Goal: Information Seeking & Learning: Learn about a topic

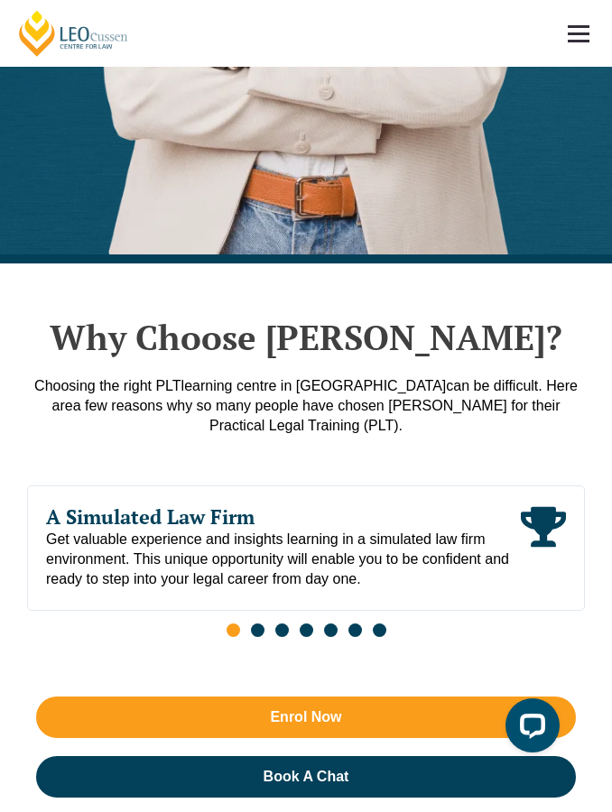
scroll to position [765, 0]
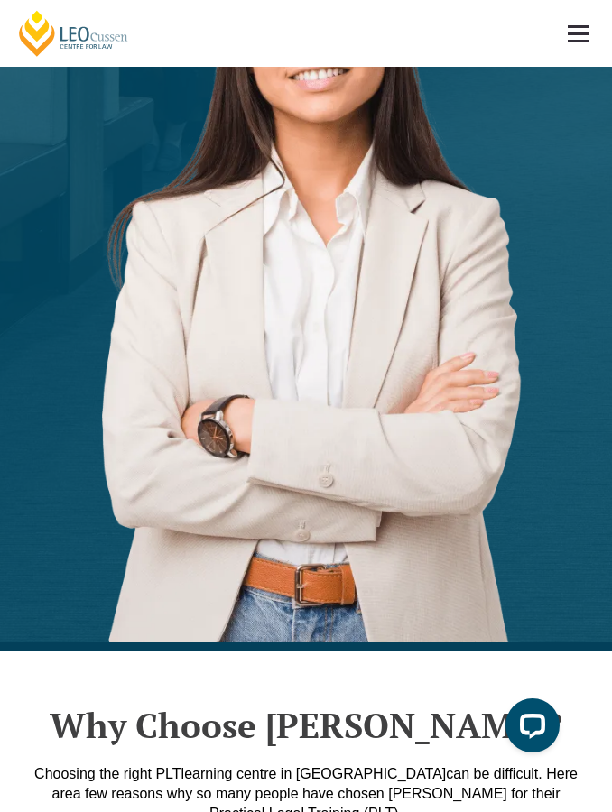
click at [589, 21] on link at bounding box center [578, 33] width 67 height 67
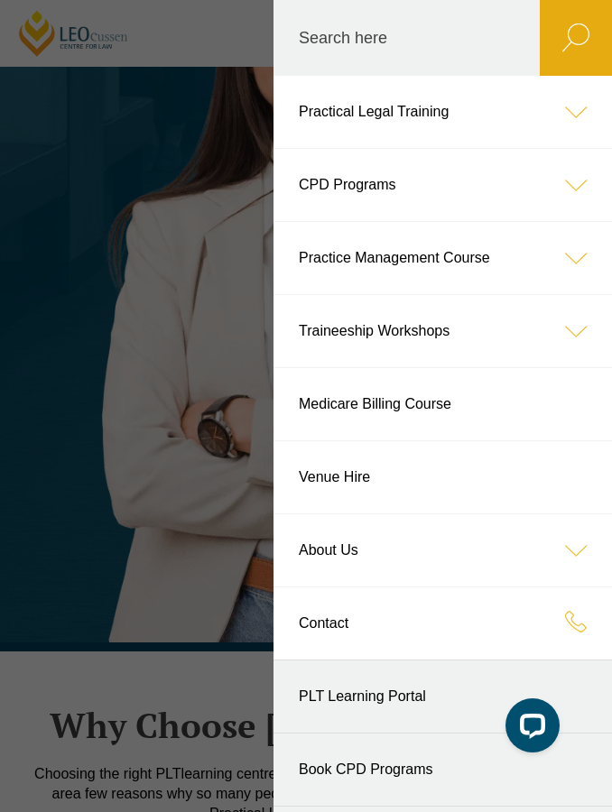
click at [422, 697] on link "PLT Learning Portal" at bounding box center [442, 696] width 338 height 72
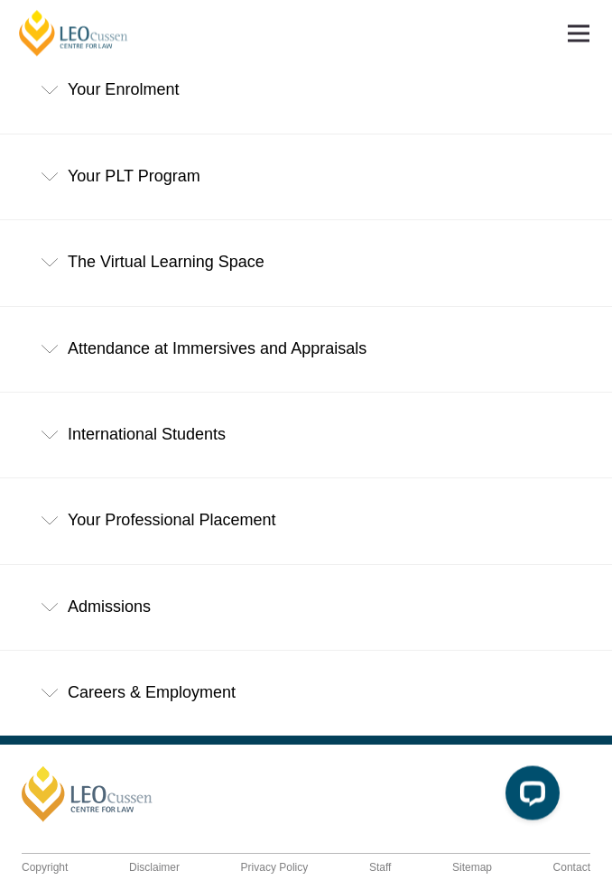
click at [382, 503] on div "Your Professional Placement" at bounding box center [306, 521] width 612 height 84
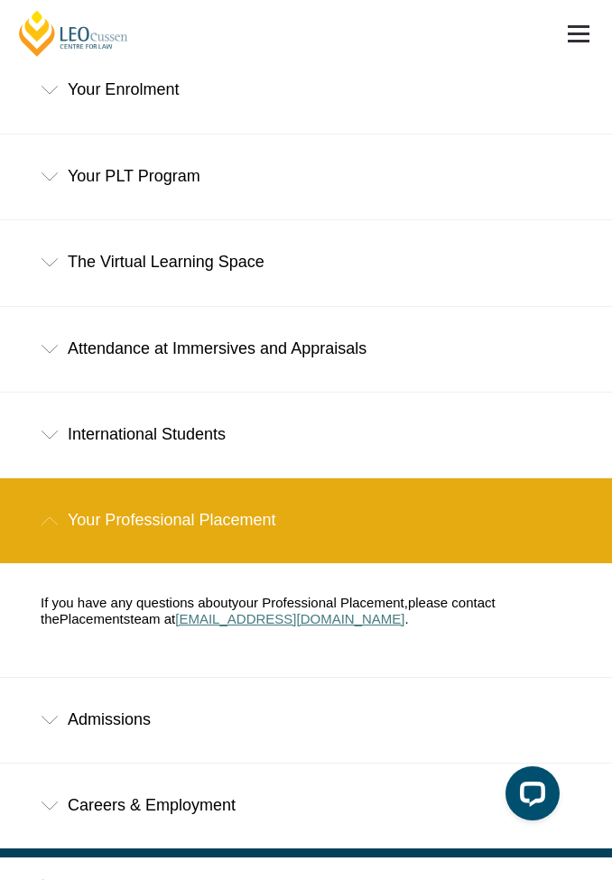
click at [307, 611] on span "placement@leocussen.edu.au" at bounding box center [289, 618] width 229 height 15
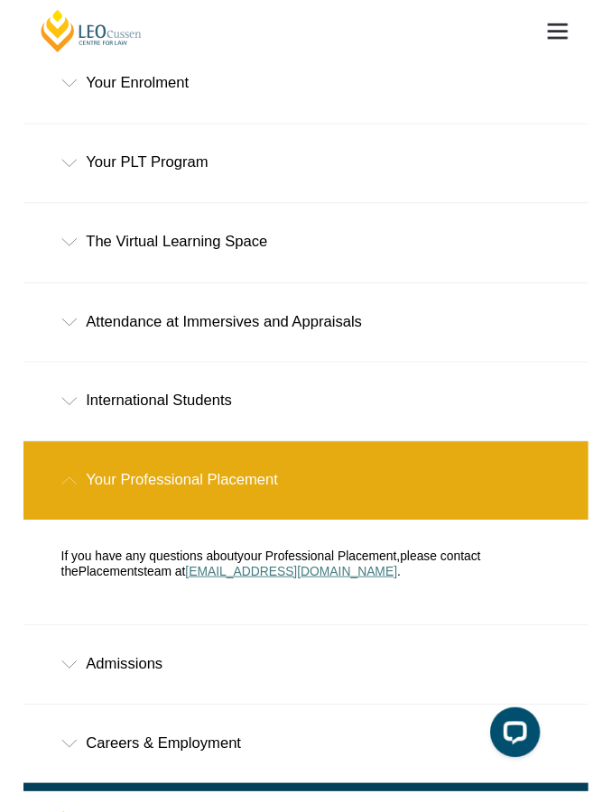
scroll to position [918, 0]
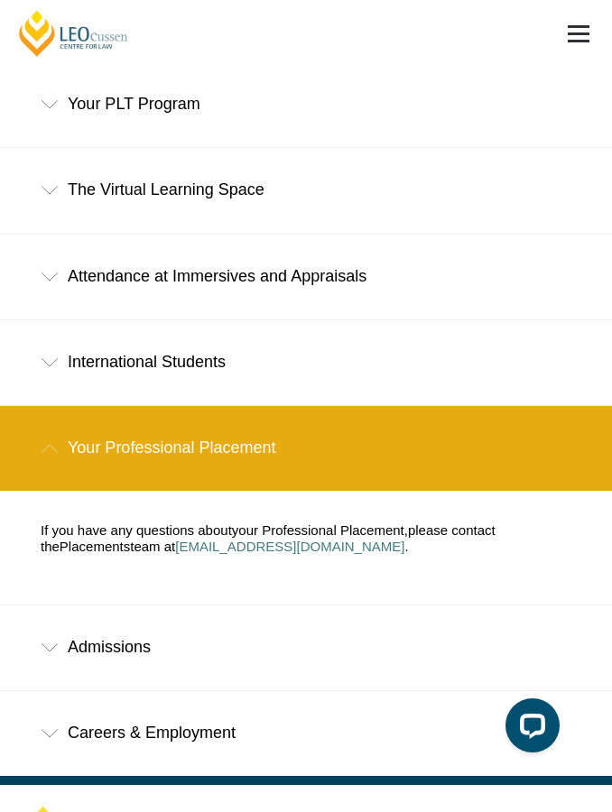
click at [247, 612] on div "Admissions" at bounding box center [306, 647] width 612 height 84
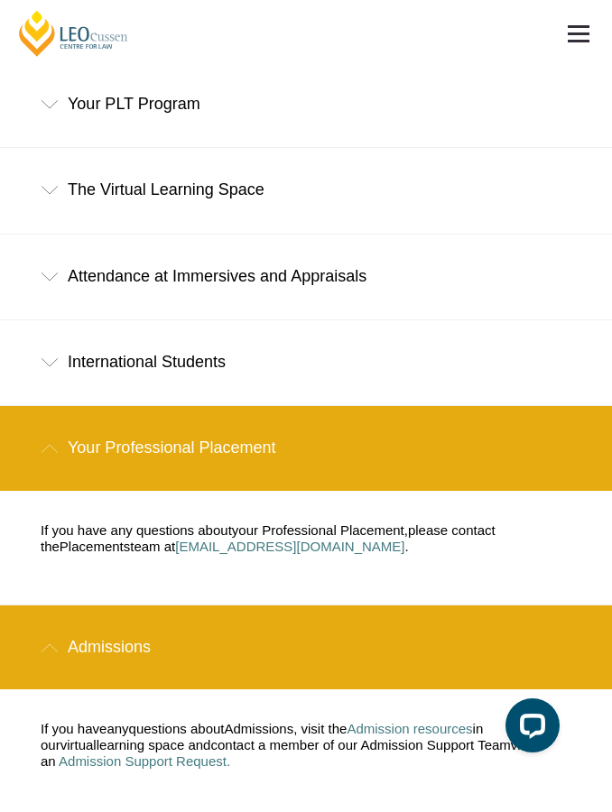
click at [40, 605] on div "Admissions" at bounding box center [306, 647] width 612 height 84
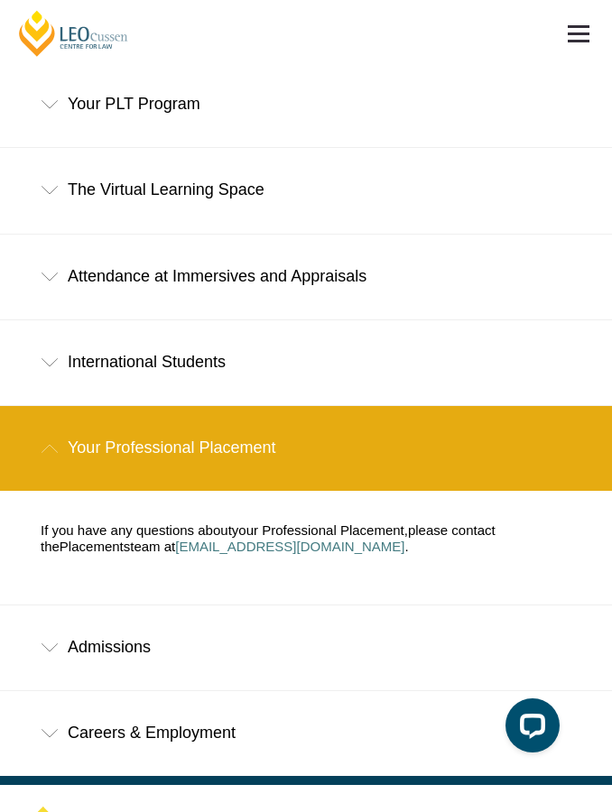
click at [49, 605] on div "Admissions" at bounding box center [306, 647] width 612 height 84
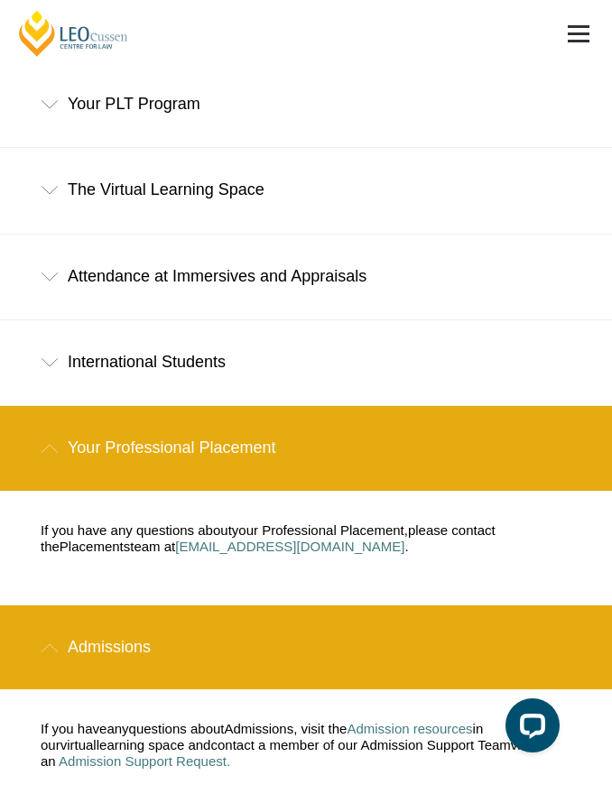
click at [39, 240] on div "Attendance at Immersives and Appraisals" at bounding box center [306, 277] width 612 height 84
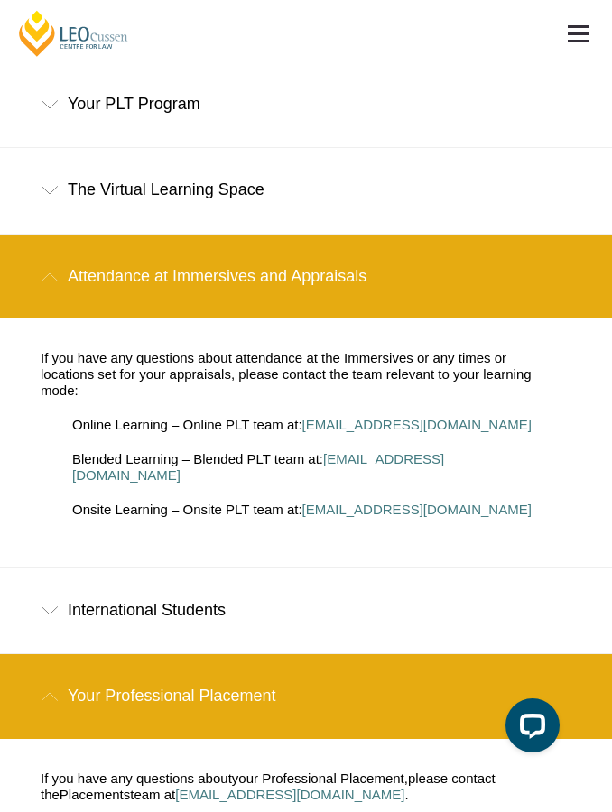
click at [23, 244] on div "Attendance at Immersives and Appraisals" at bounding box center [306, 277] width 612 height 84
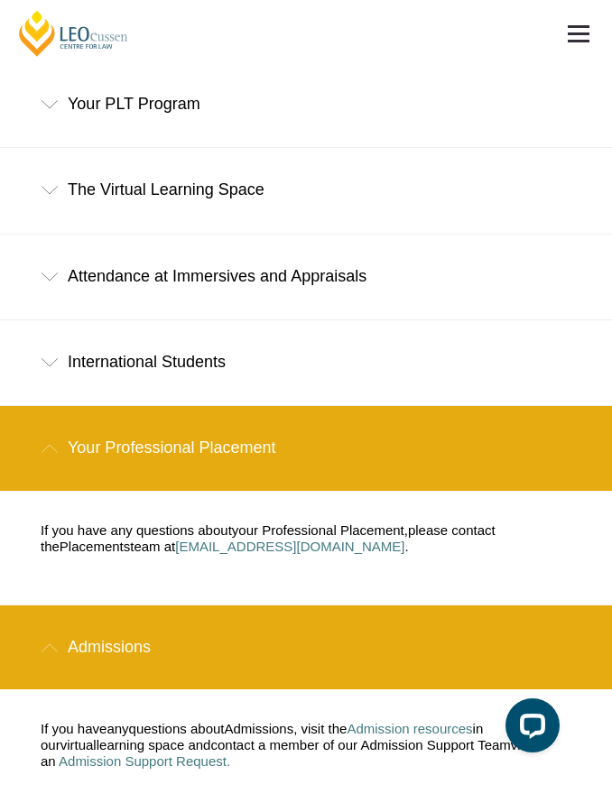
click at [59, 423] on div "Your Professional Placement" at bounding box center [306, 448] width 612 height 84
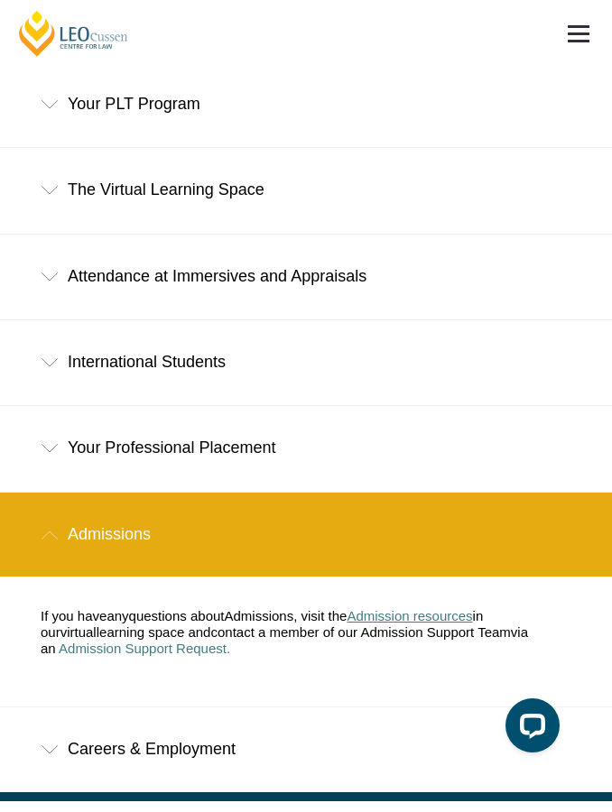
click at [427, 608] on span "Admission resources" at bounding box center [408, 615] width 125 height 15
